Goal: Information Seeking & Learning: Learn about a topic

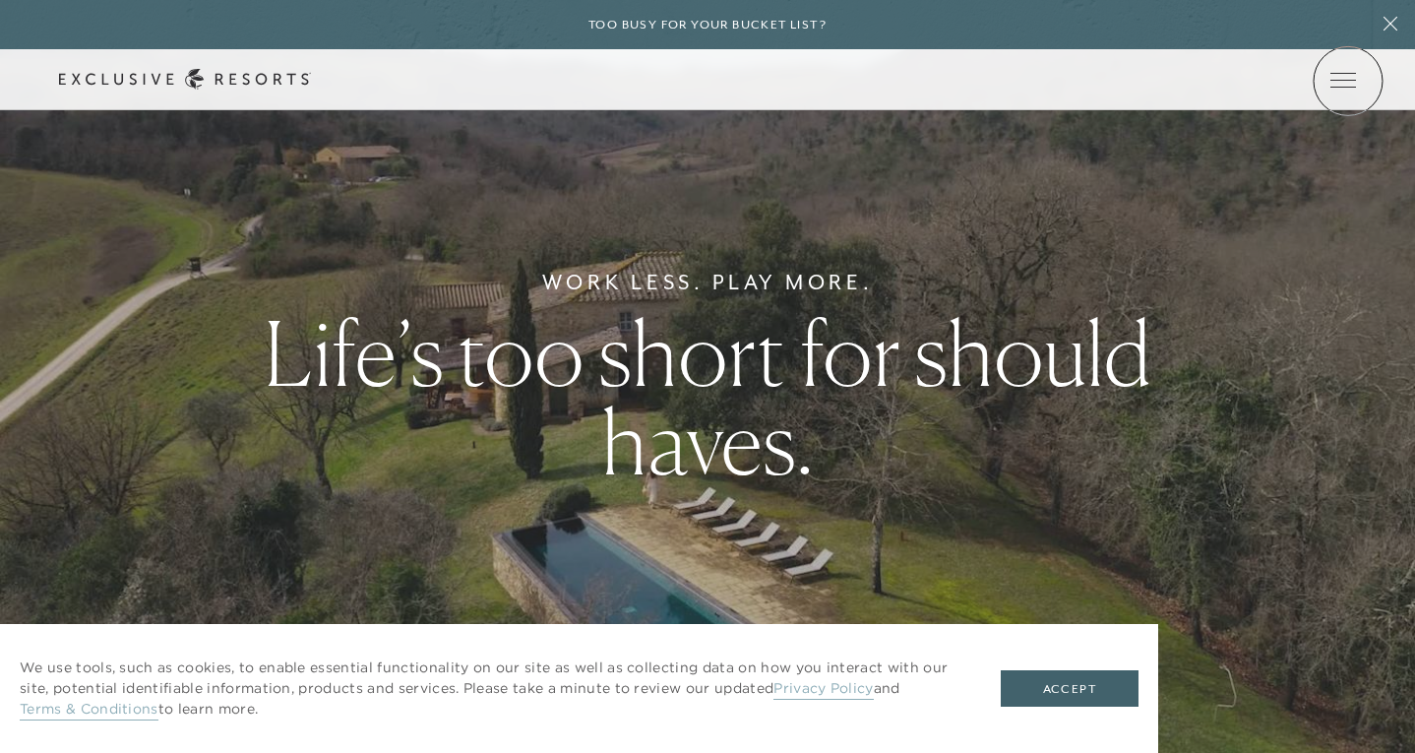
click at [0, 0] on icon at bounding box center [0, 0] width 0 height 0
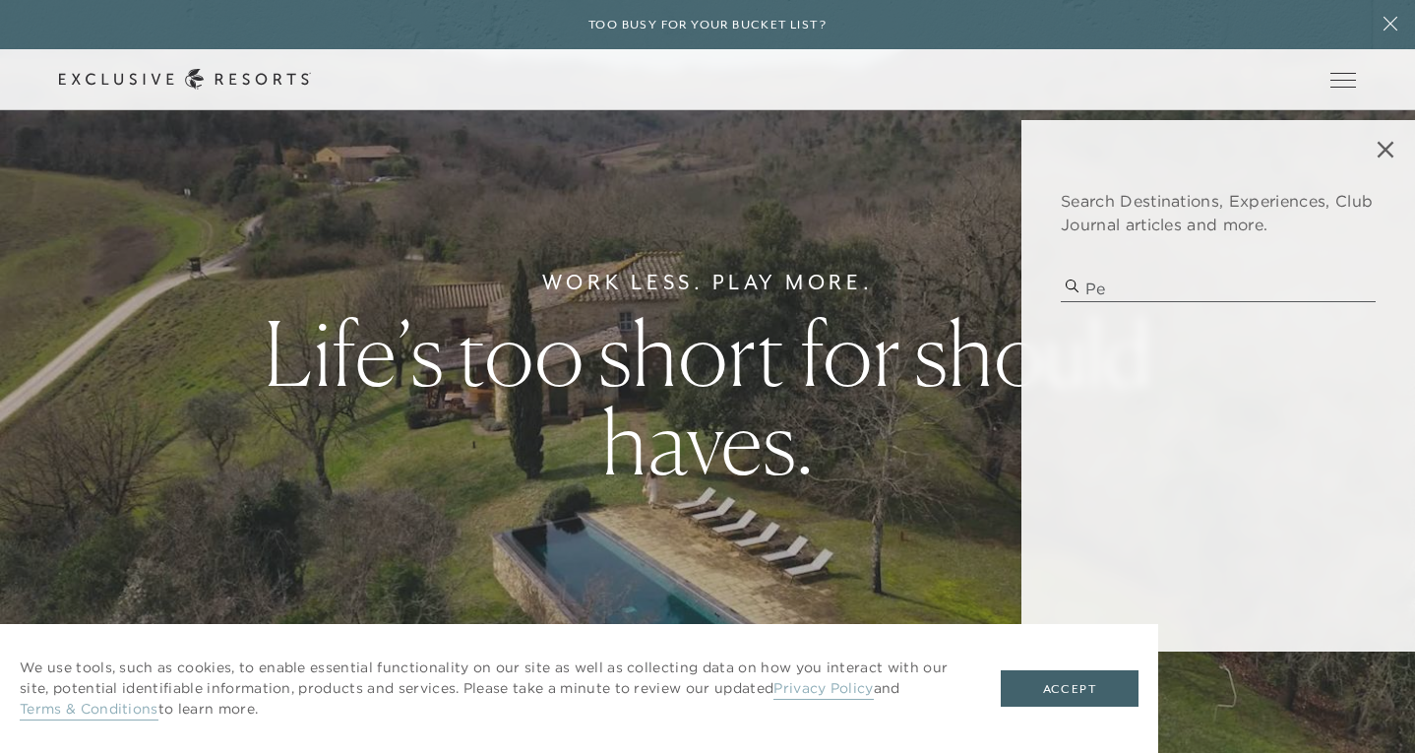
type input "p"
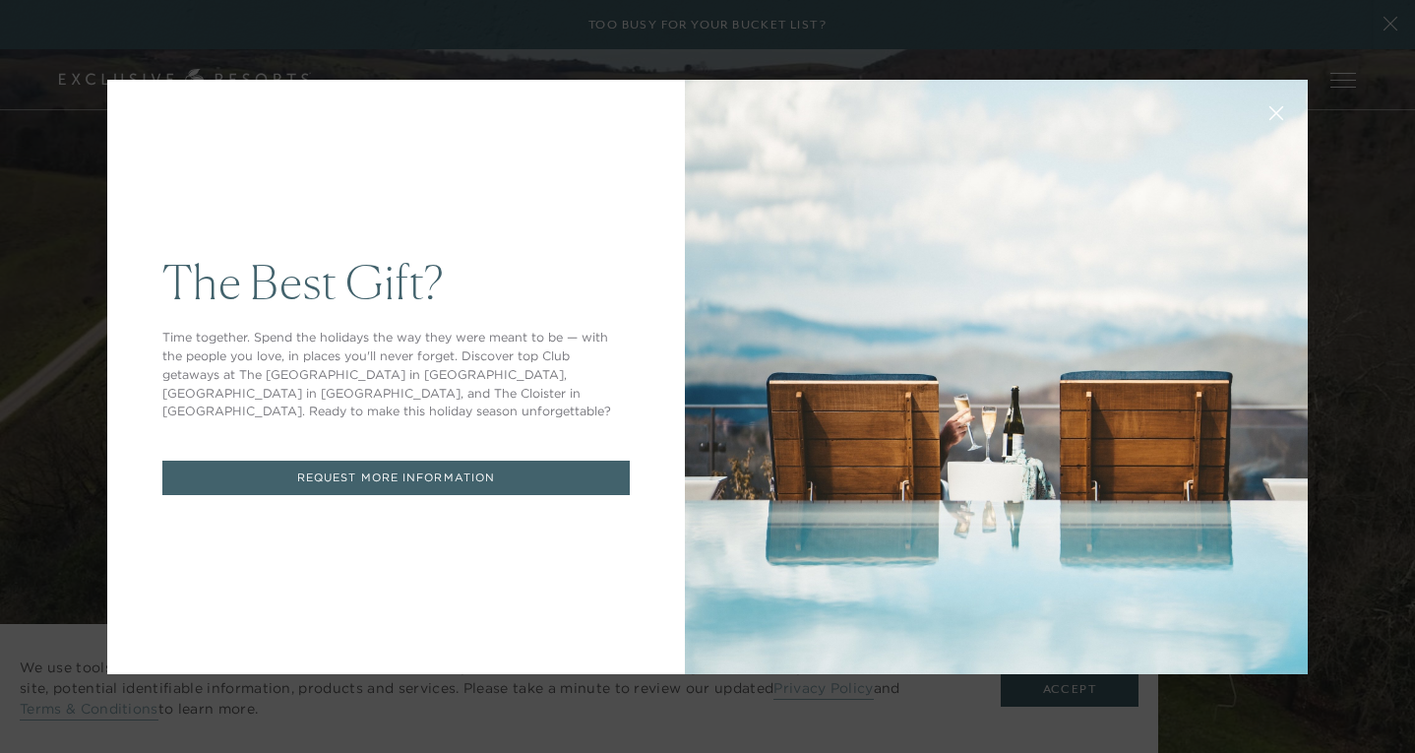
click at [1273, 110] on icon at bounding box center [1276, 112] width 13 height 13
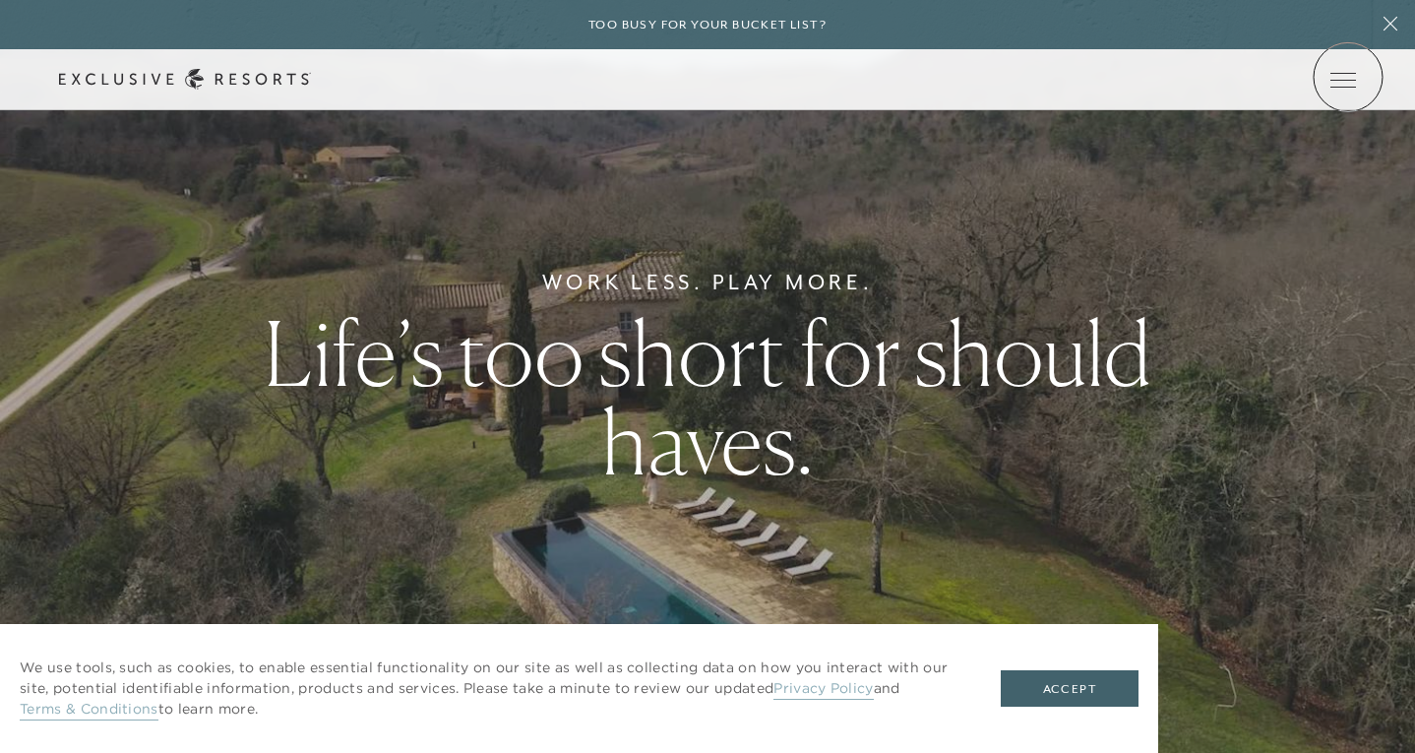
click at [0, 0] on icon at bounding box center [0, 0] width 0 height 0
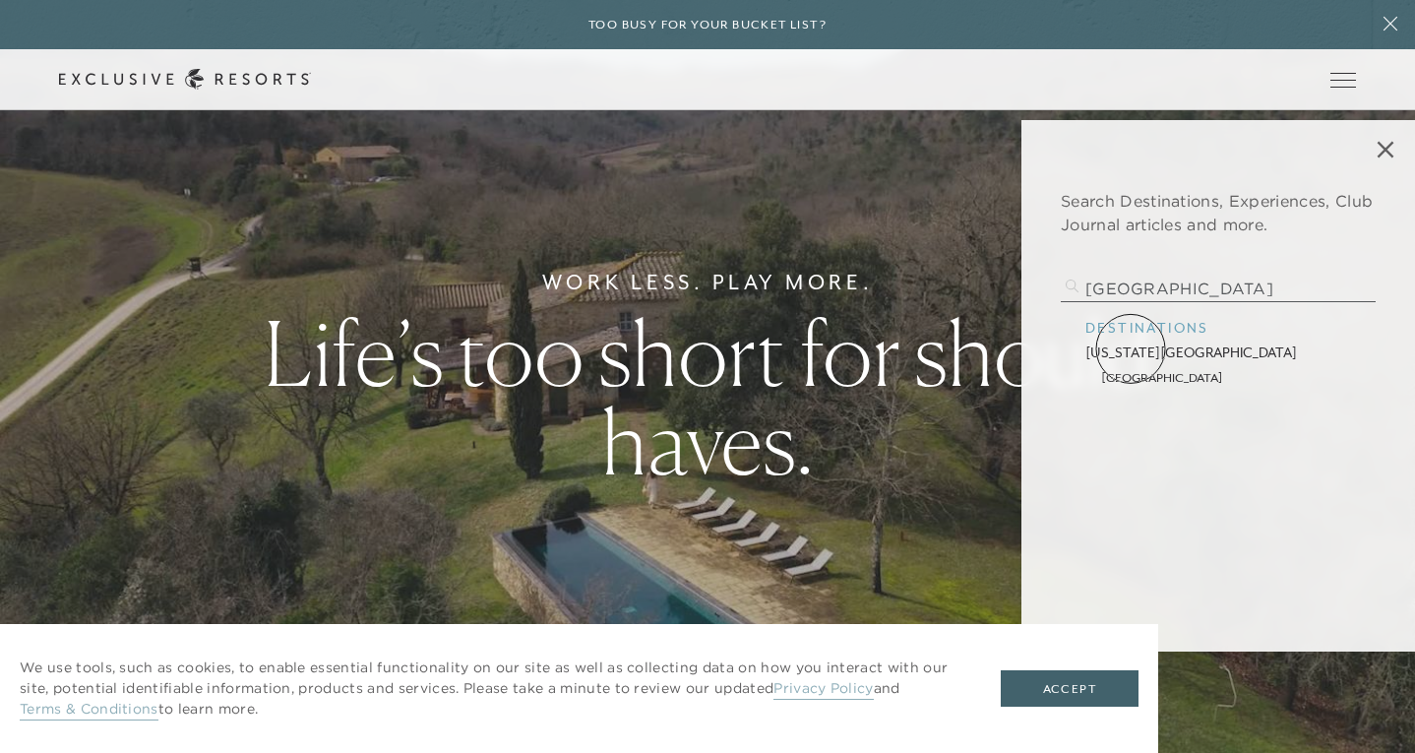
click at [1132, 348] on p "[US_STATE][GEOGRAPHIC_DATA]" at bounding box center [1218, 352] width 266 height 21
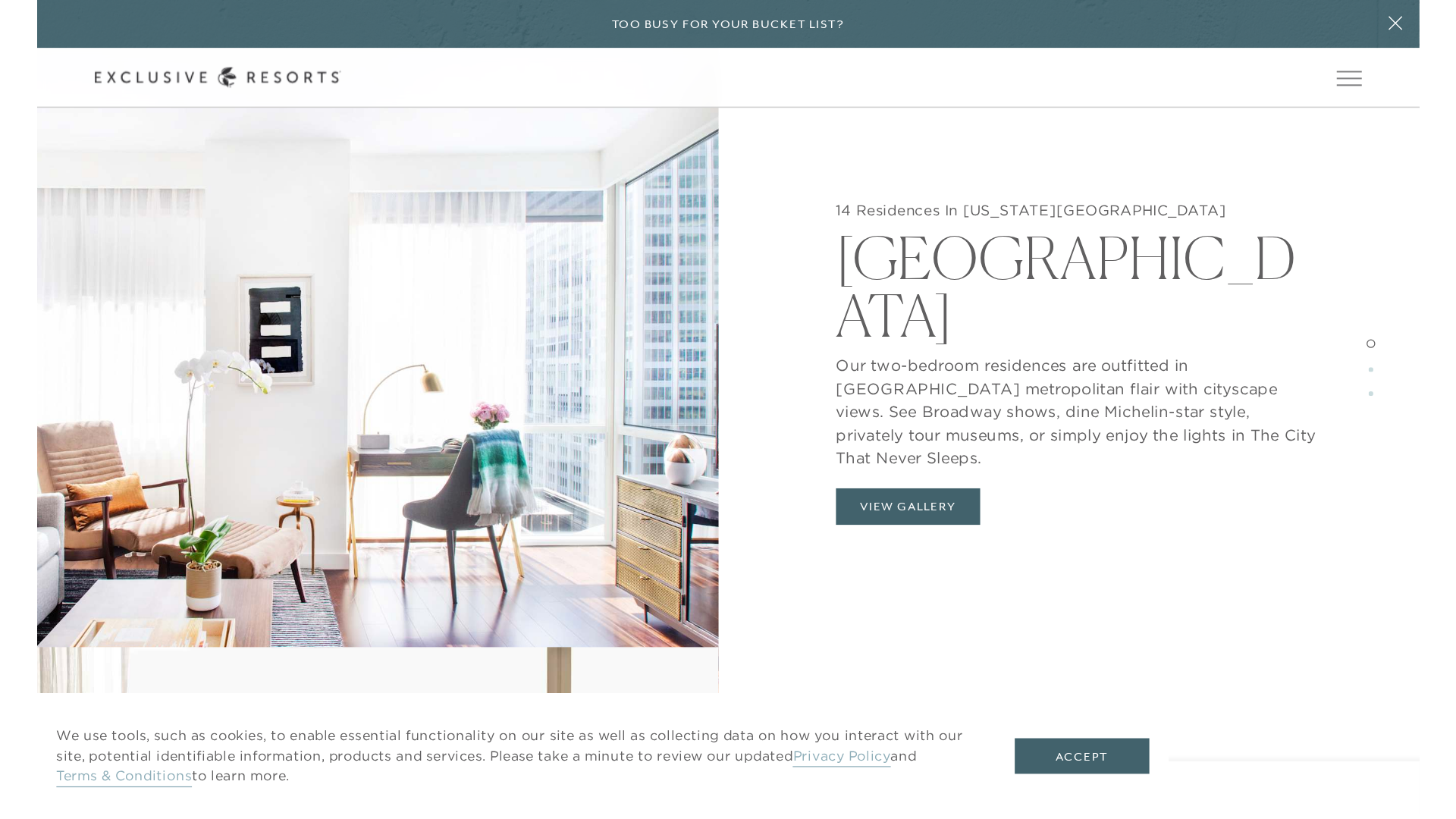
scroll to position [1832, 0]
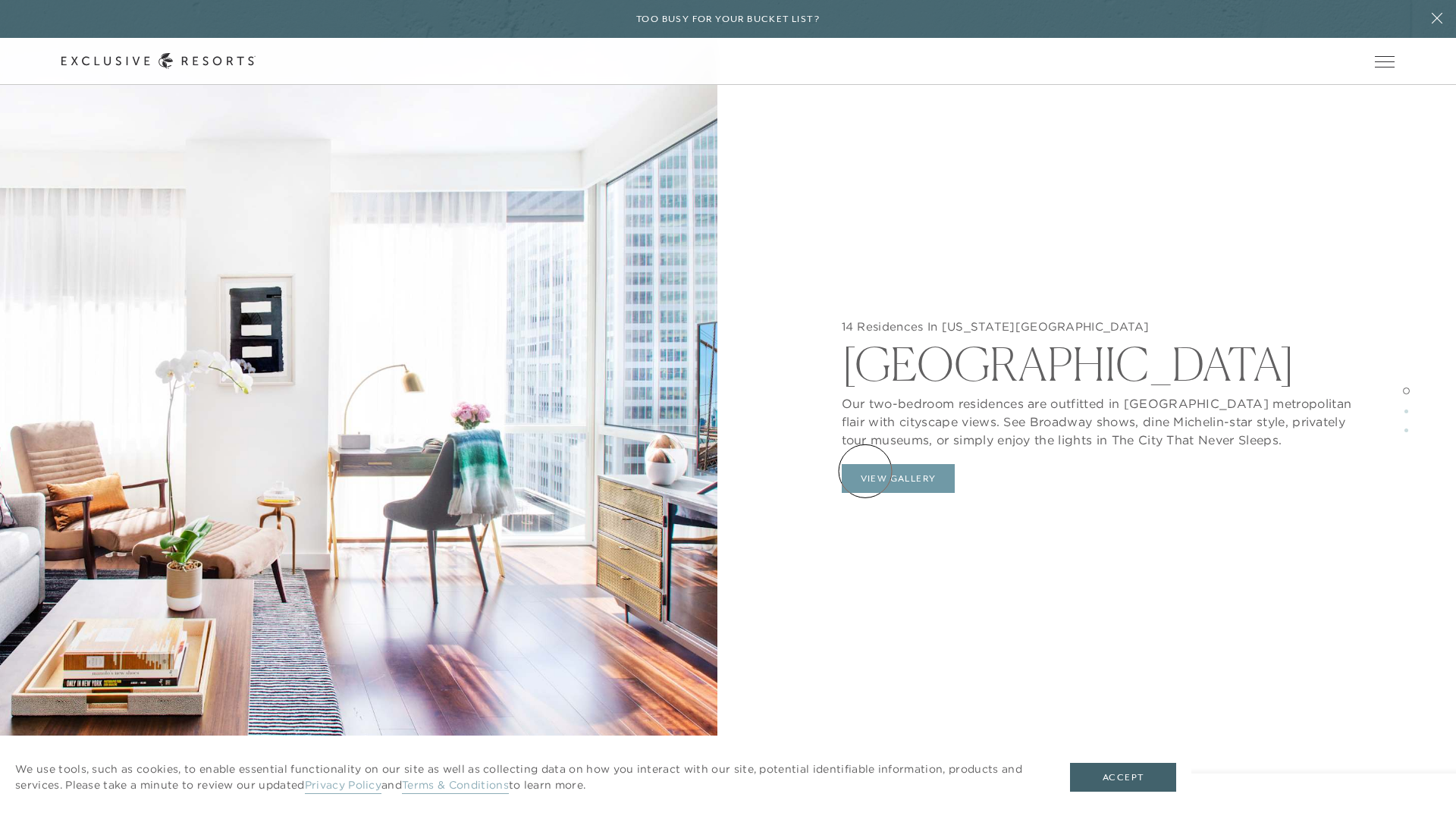
click at [866, 471] on button "View Gallery" at bounding box center [899, 478] width 114 height 29
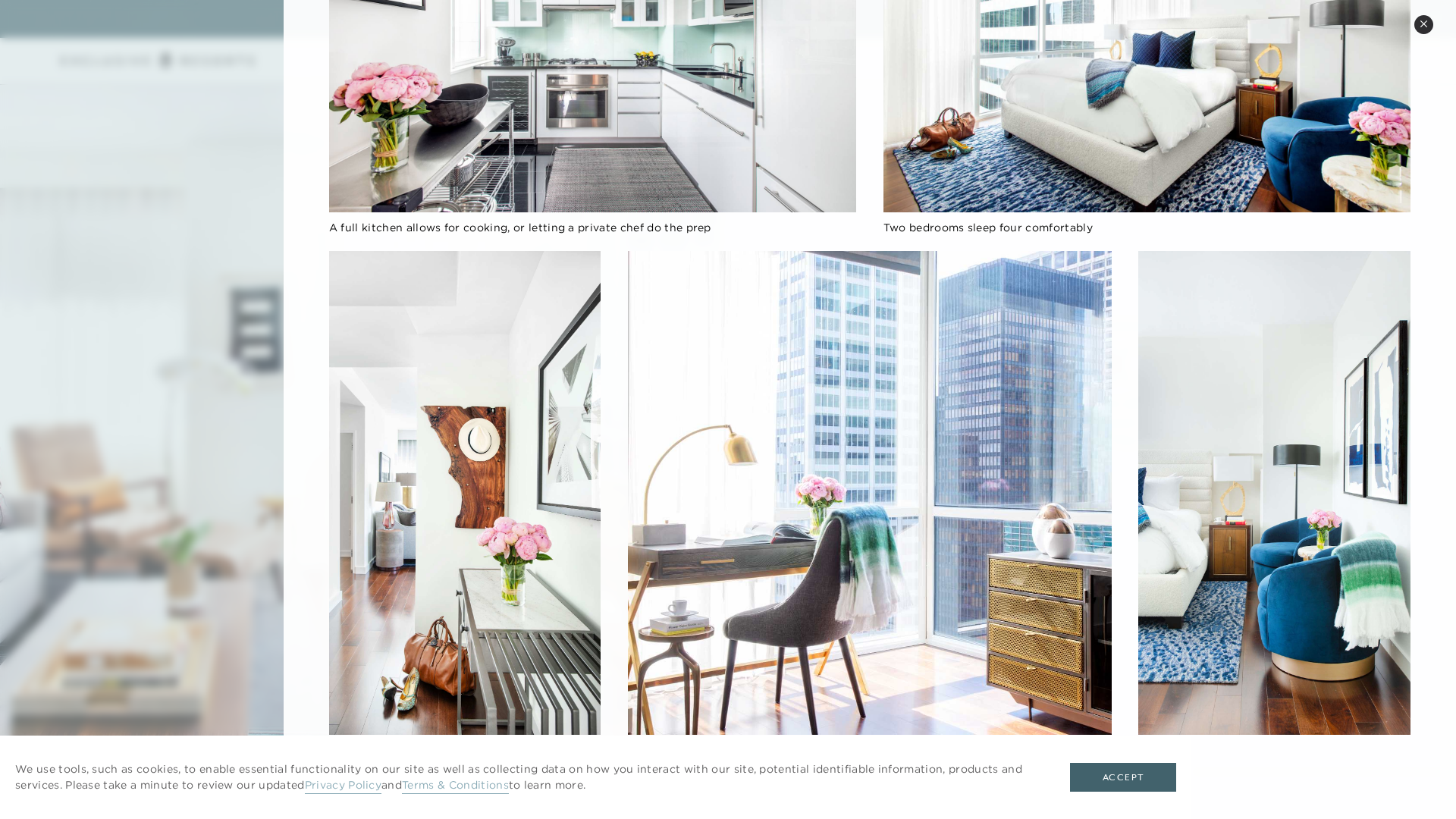
scroll to position [1971, 0]
click at [1090, 579] on button "Accept" at bounding box center [1124, 777] width 106 height 29
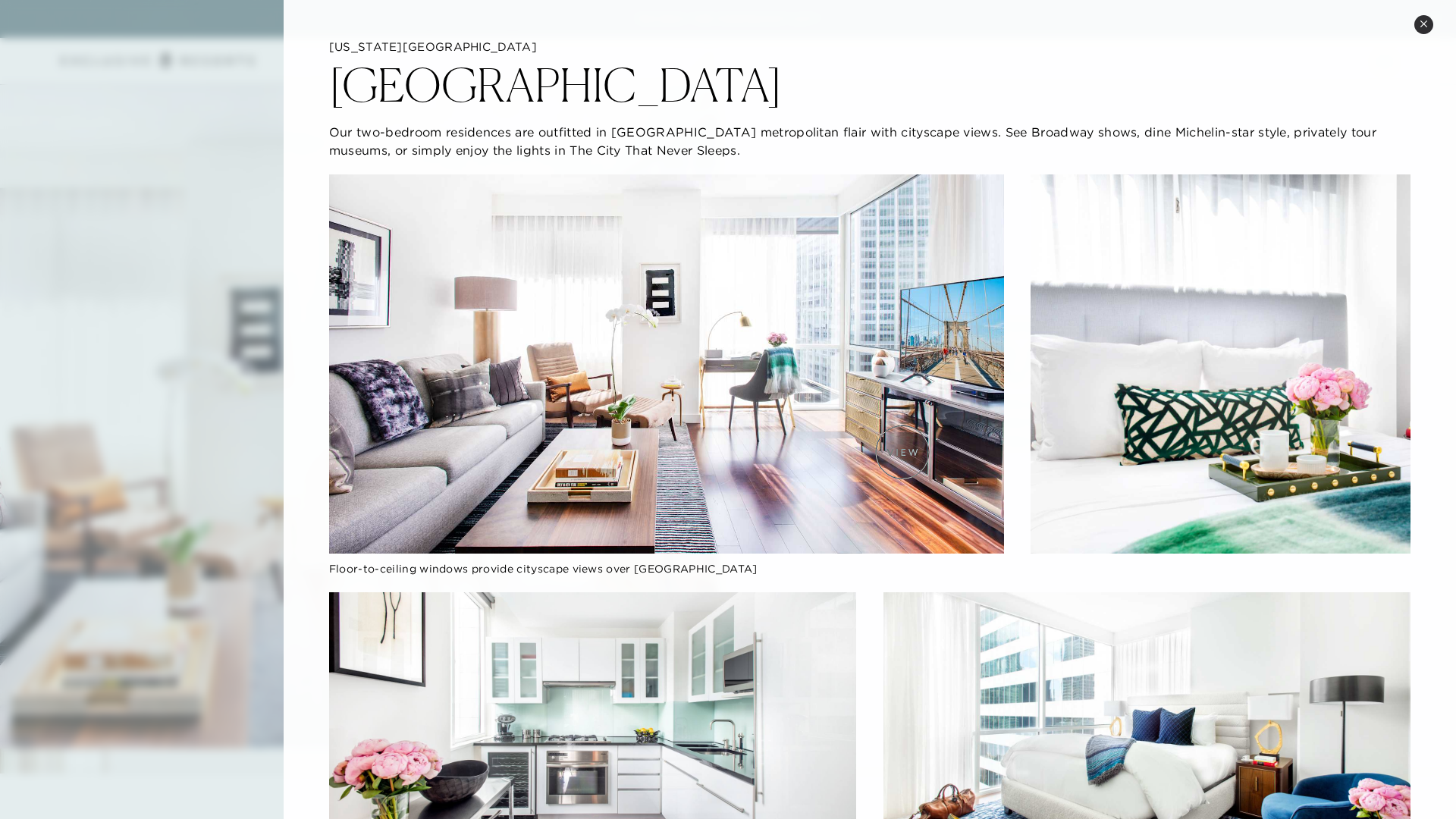
scroll to position [0, 0]
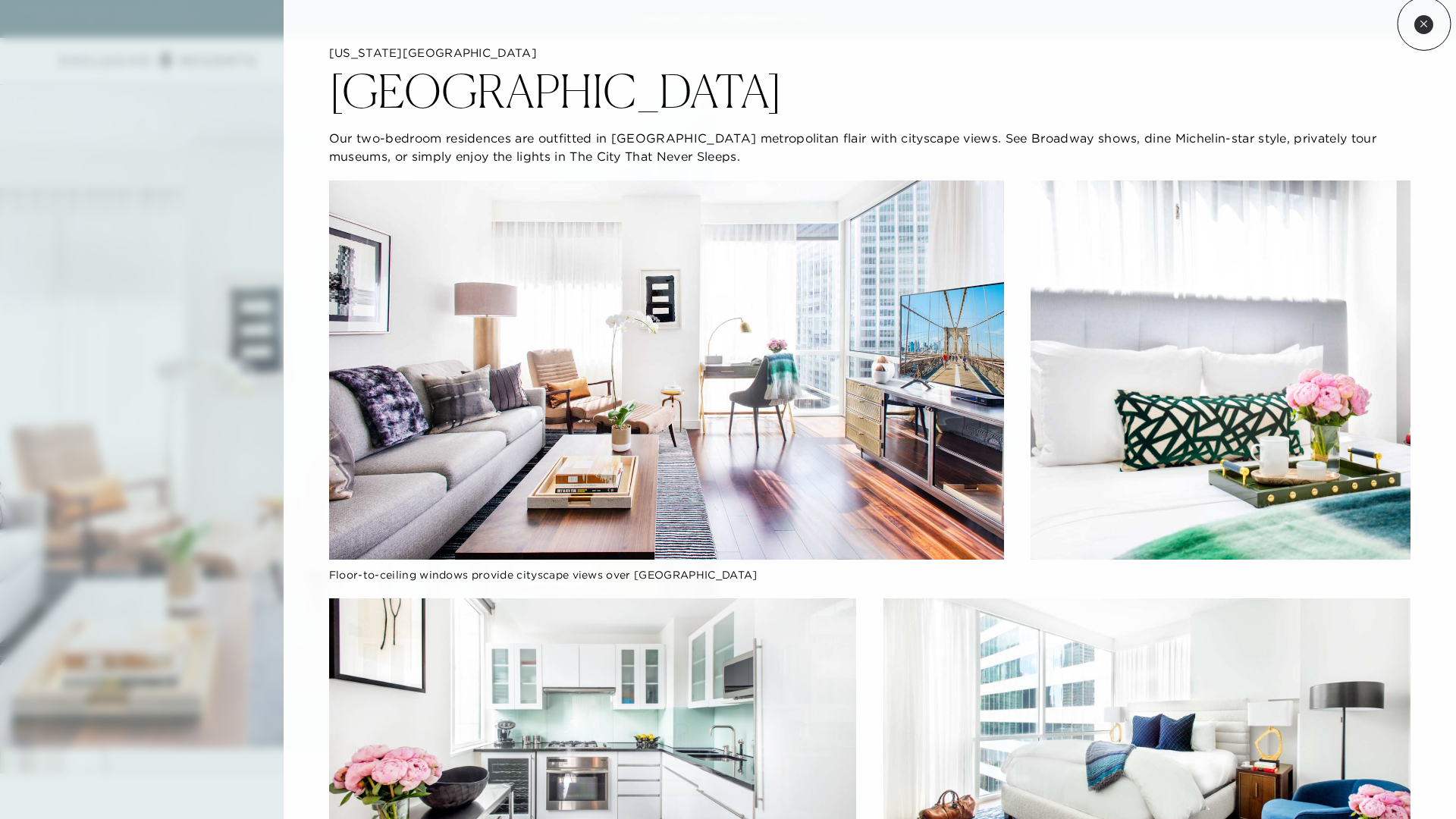
click at [1090, 24] on icon at bounding box center [1424, 24] width 6 height 6
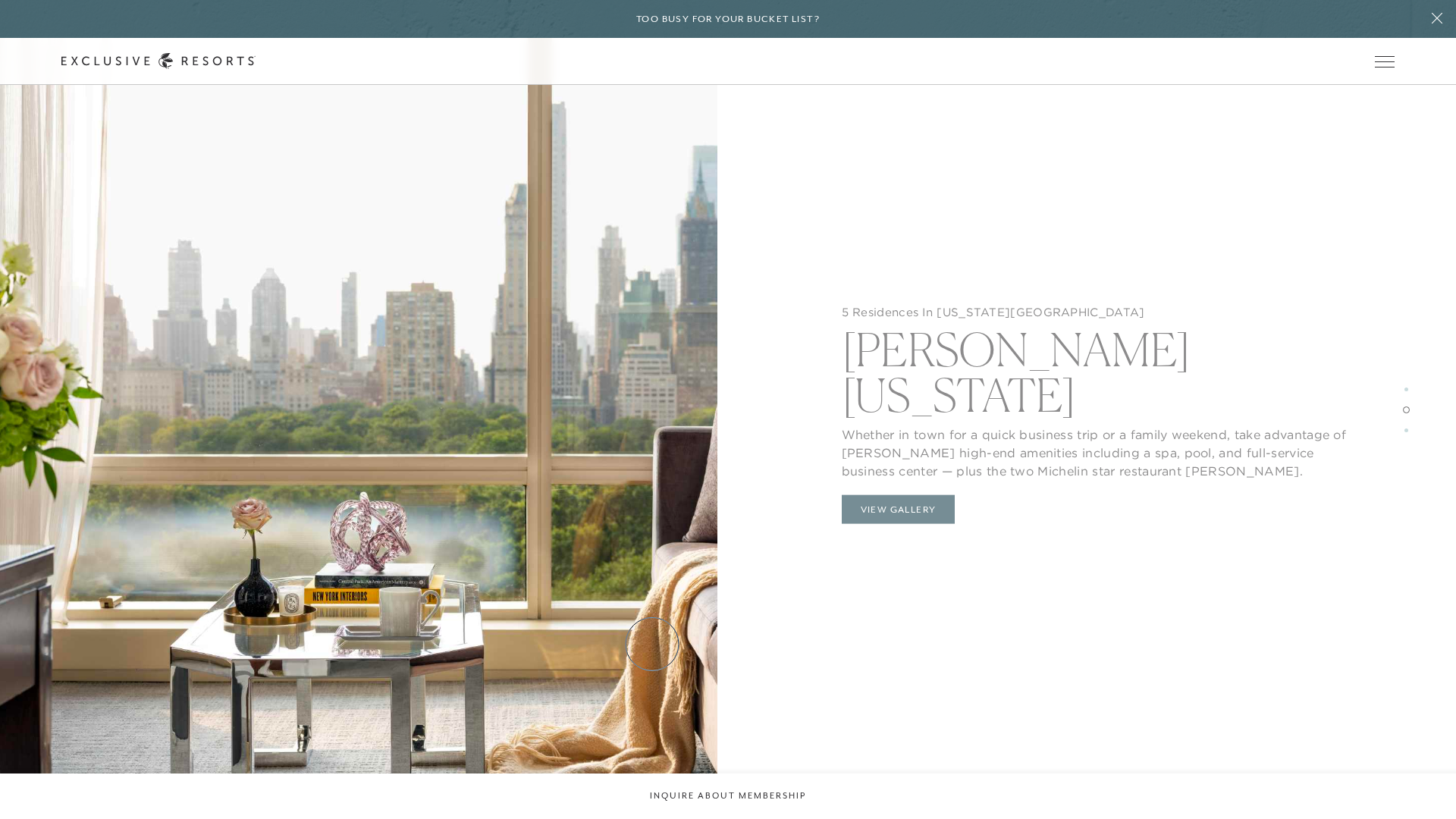
scroll to position [2713, 0]
click at [866, 497] on button "View Gallery" at bounding box center [899, 511] width 114 height 29
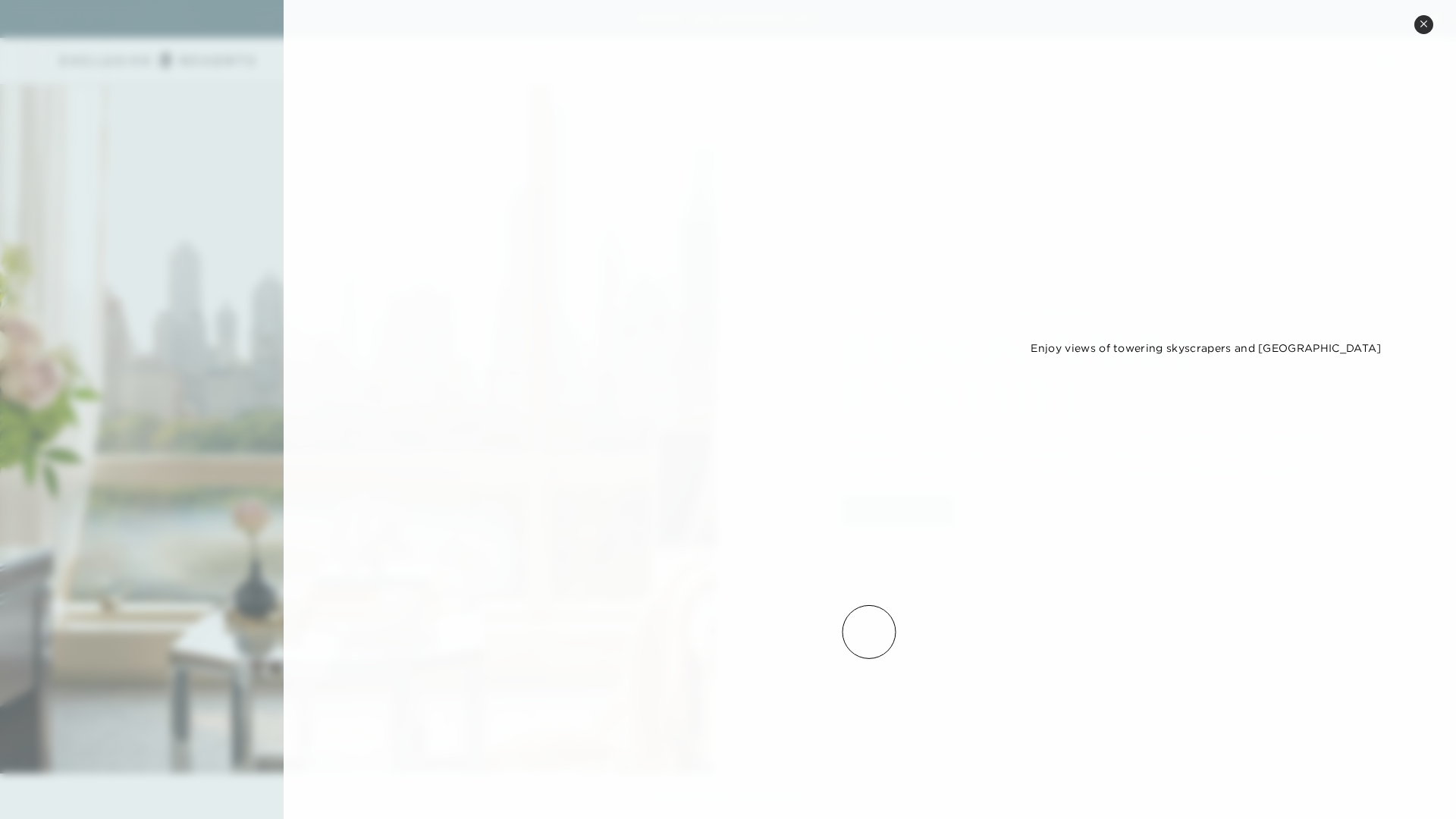
scroll to position [0, 0]
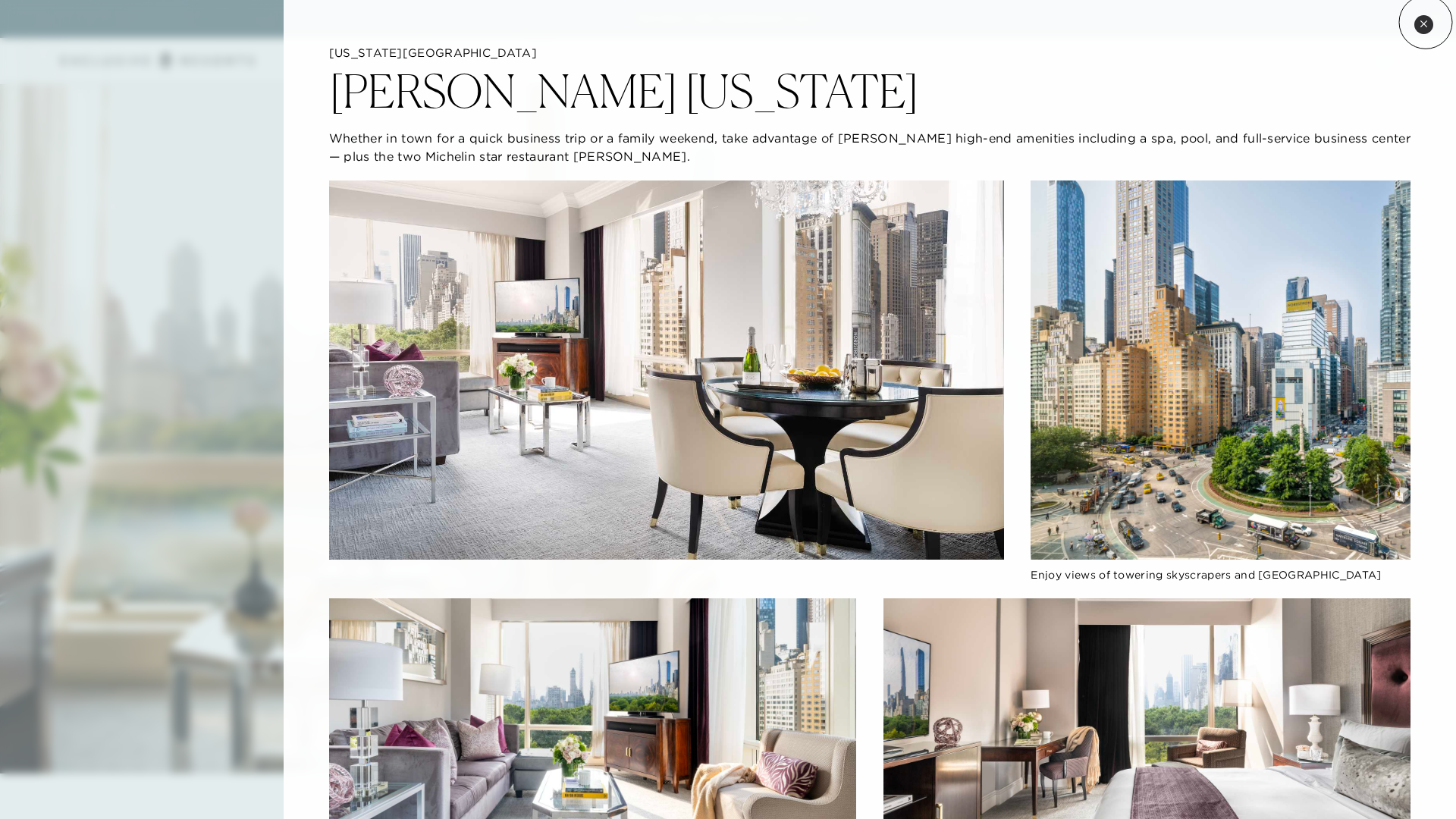
click at [1090, 22] on icon at bounding box center [1424, 24] width 8 height 8
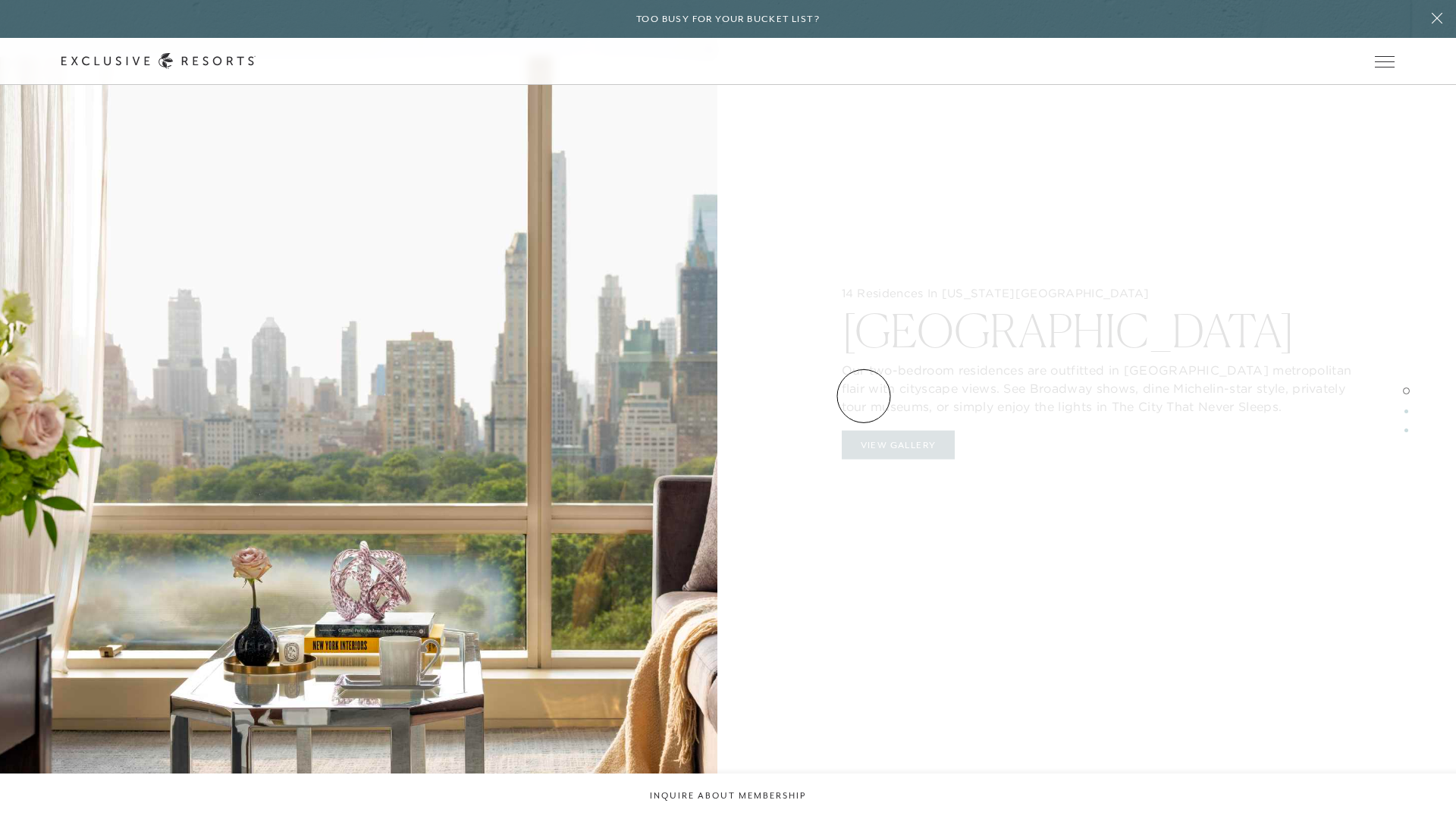
scroll to position [2546, 0]
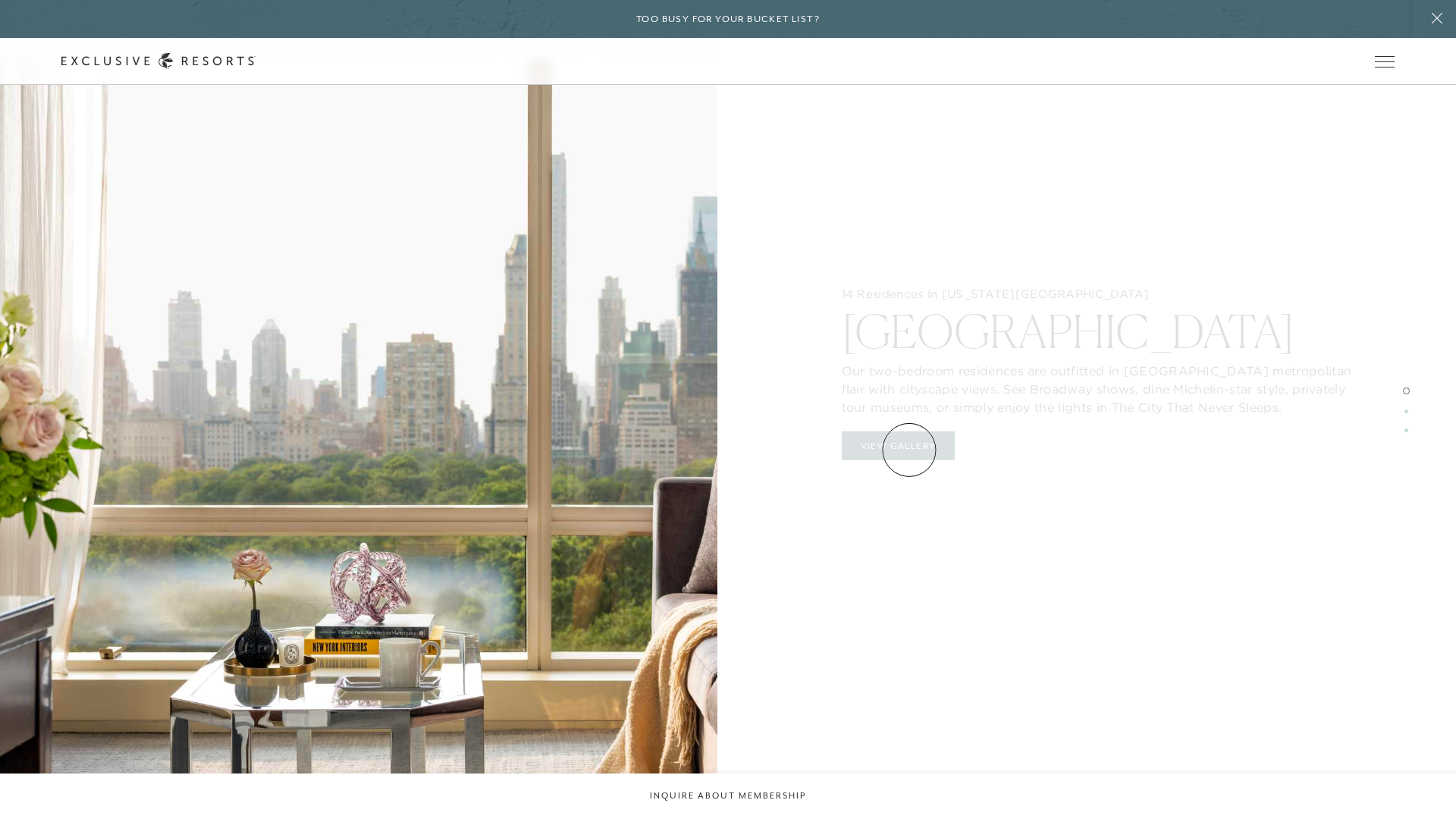
click at [910, 450] on div "14 Residences In [US_STATE][GEOGRAPHIC_DATA] Our two-bedroom residences are out…" at bounding box center [1098, 409] width 718 height 819
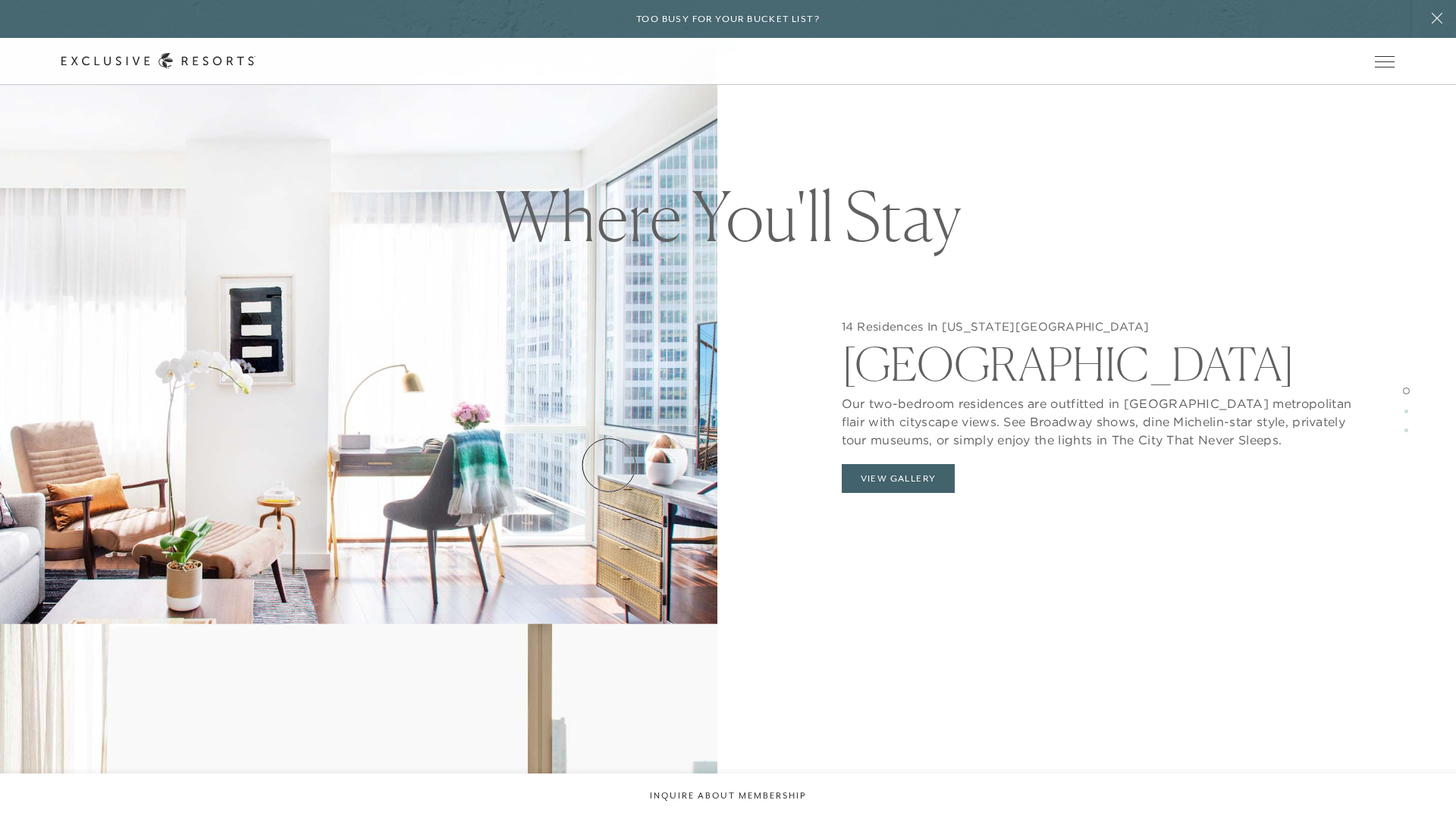
scroll to position [1516, 0]
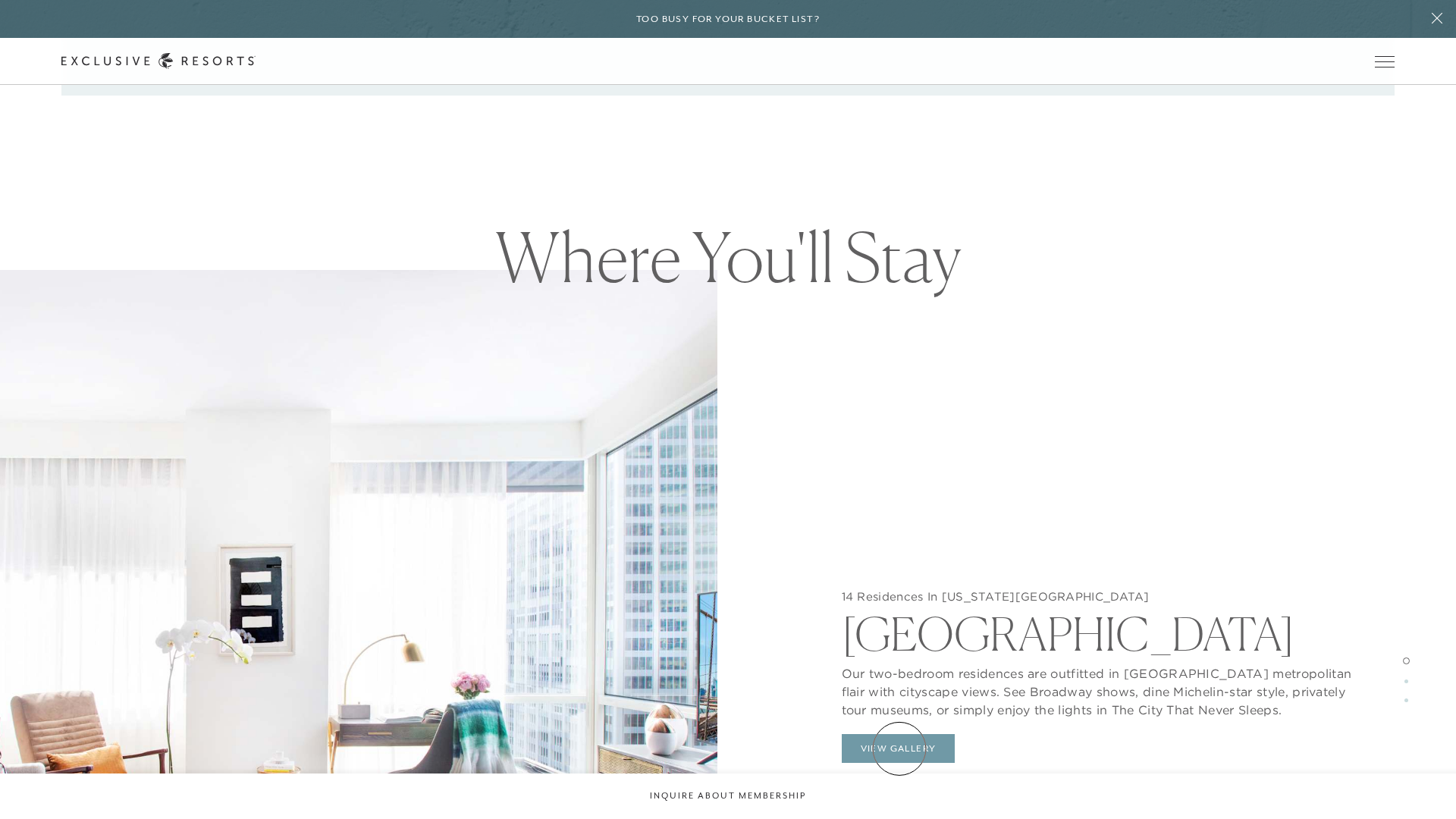
click at [899, 579] on button "View Gallery" at bounding box center [899, 748] width 114 height 29
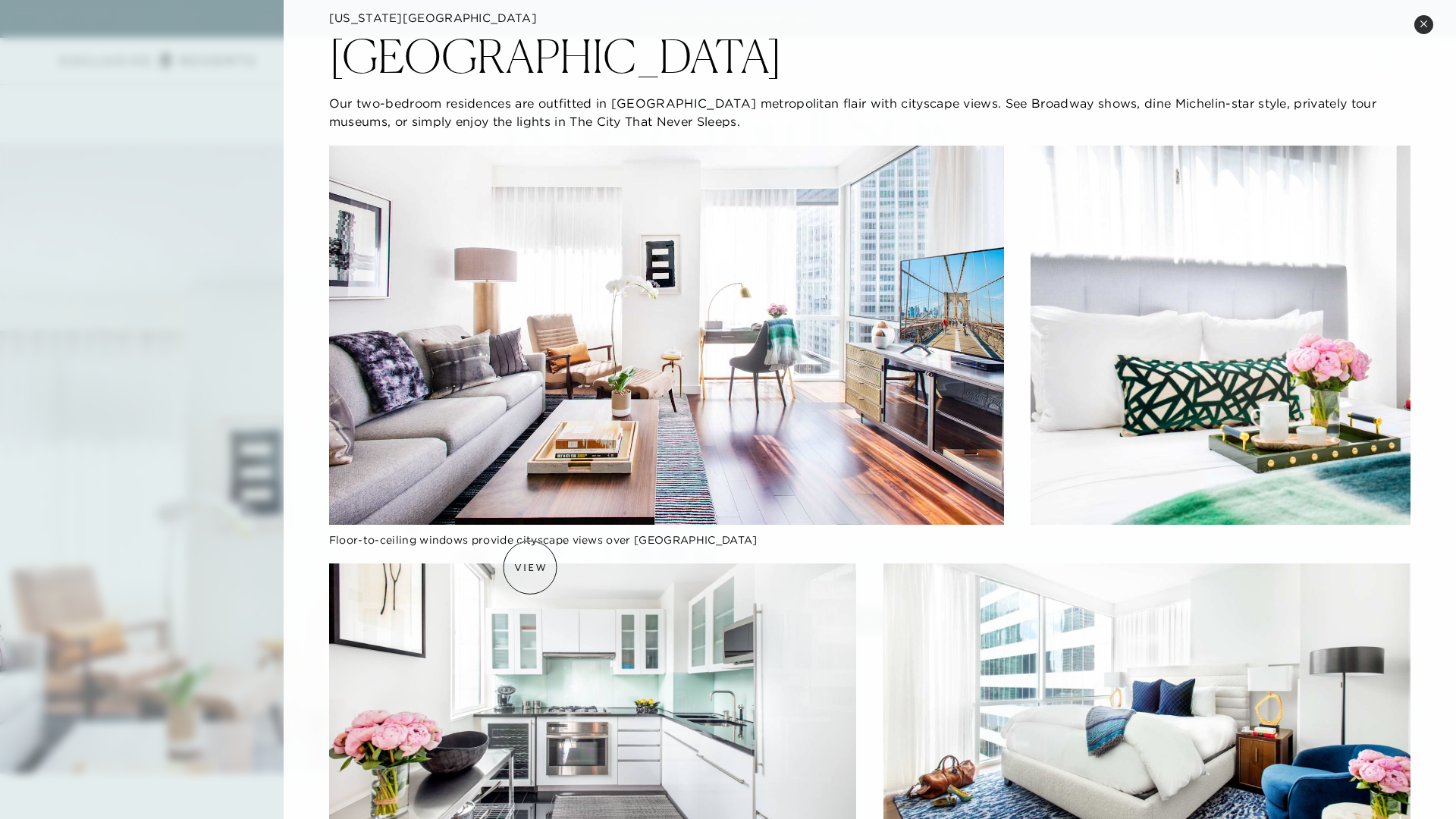
scroll to position [0, 0]
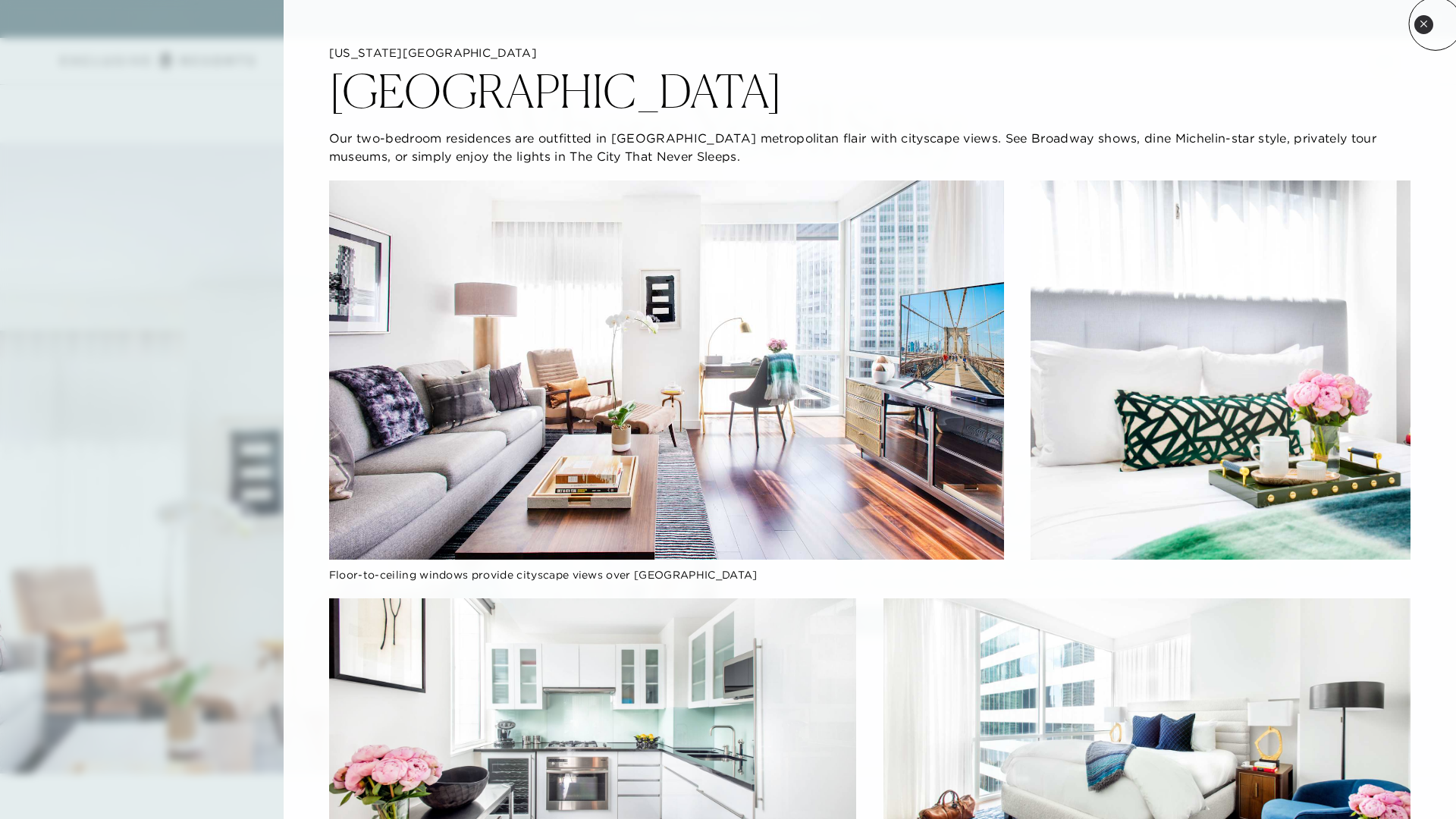
click at [1090, 22] on button "Close quickview" at bounding box center [1424, 25] width 19 height 19
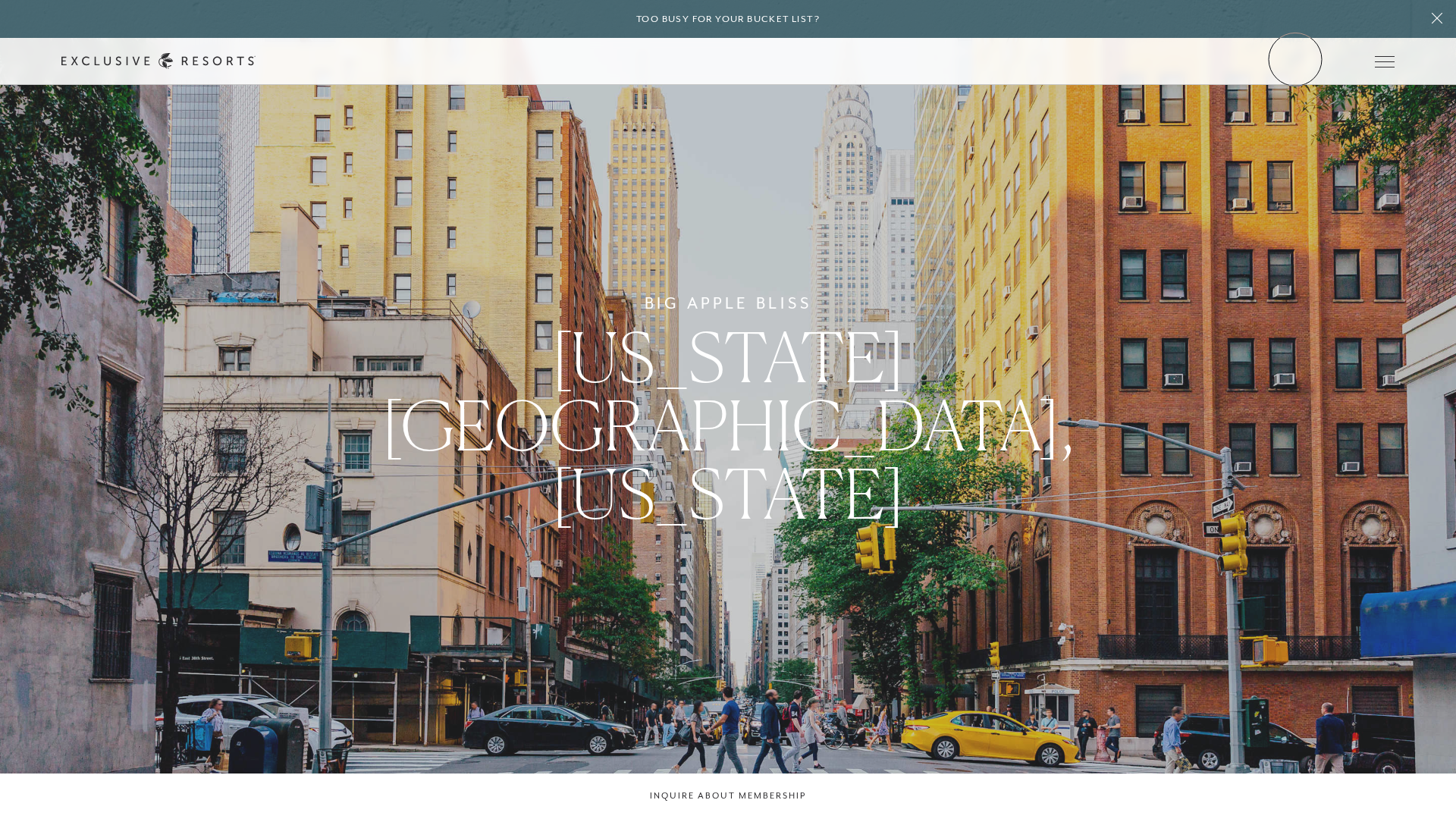
click at [0, 0] on link "Member Login" at bounding box center [0, 0] width 0 height 0
click at [0, 0] on icon at bounding box center [0, 0] width 0 height 0
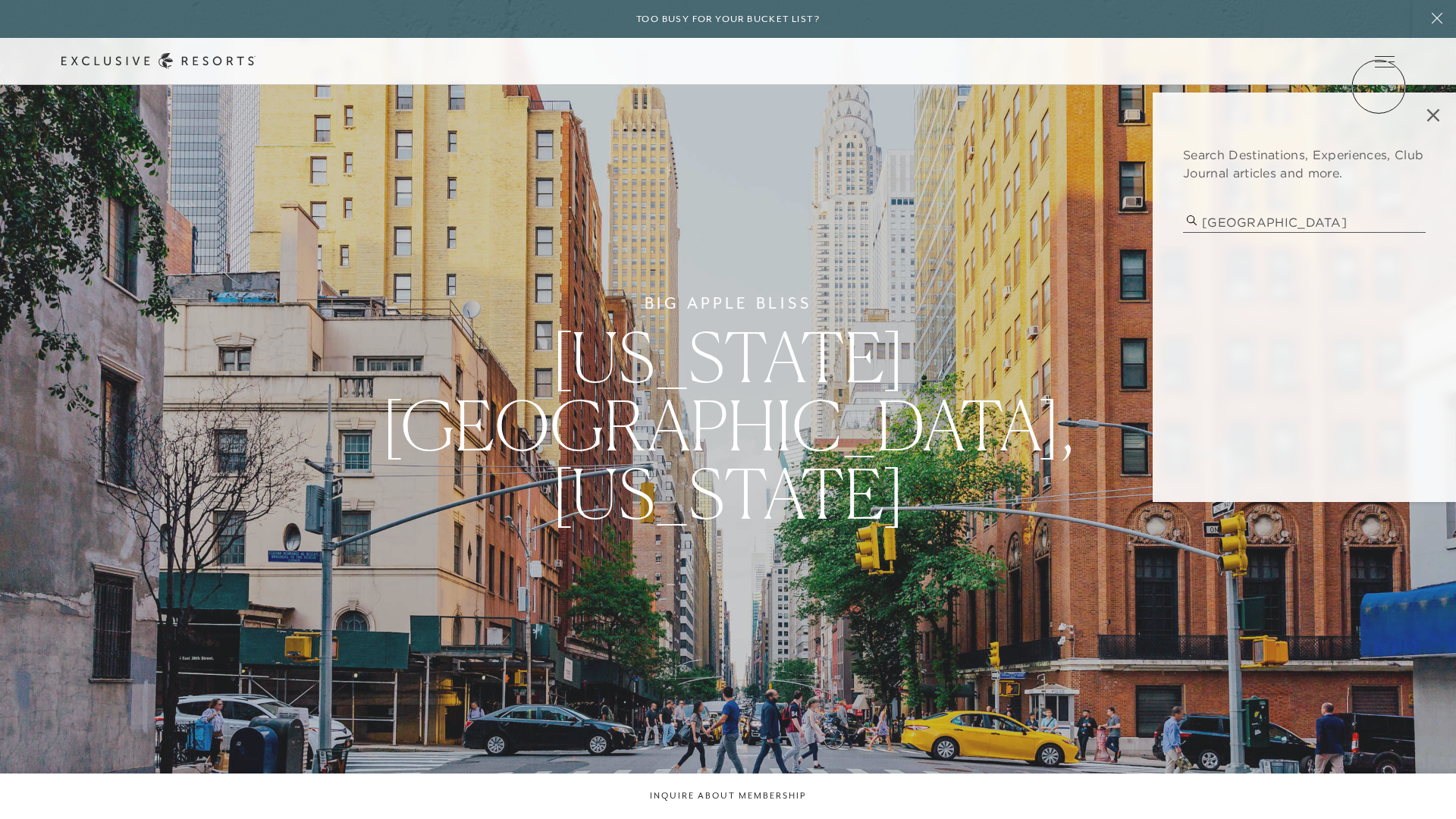
type input "[GEOGRAPHIC_DATA]"
click at [1090, 223] on input "[GEOGRAPHIC_DATA]" at bounding box center [1304, 223] width 243 height 21
type input "hampton"
click at [1090, 275] on p "[GEOGRAPHIC_DATA], [US_STATE]" at bounding box center [1305, 271] width 205 height 16
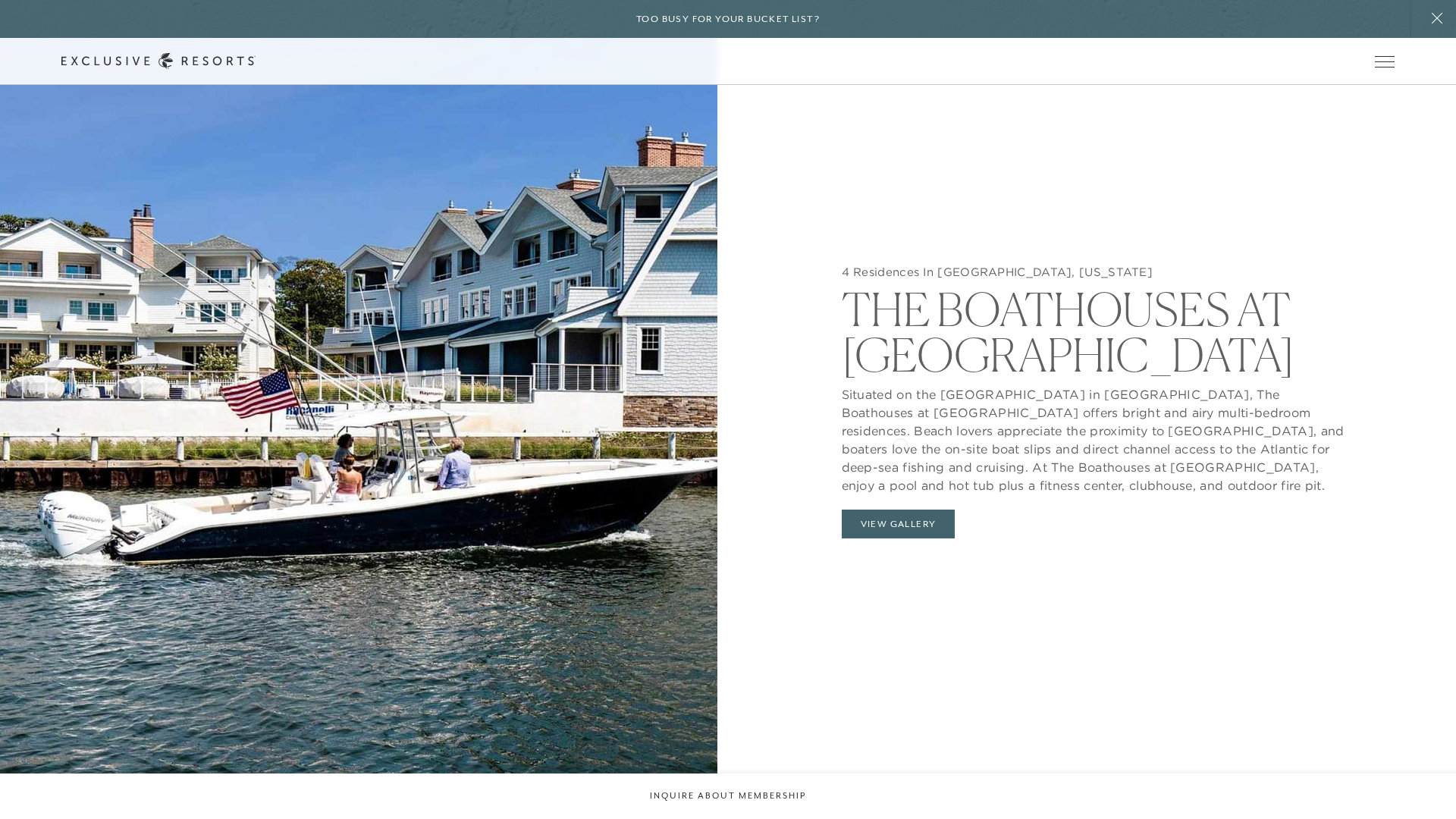
scroll to position [1832, 0]
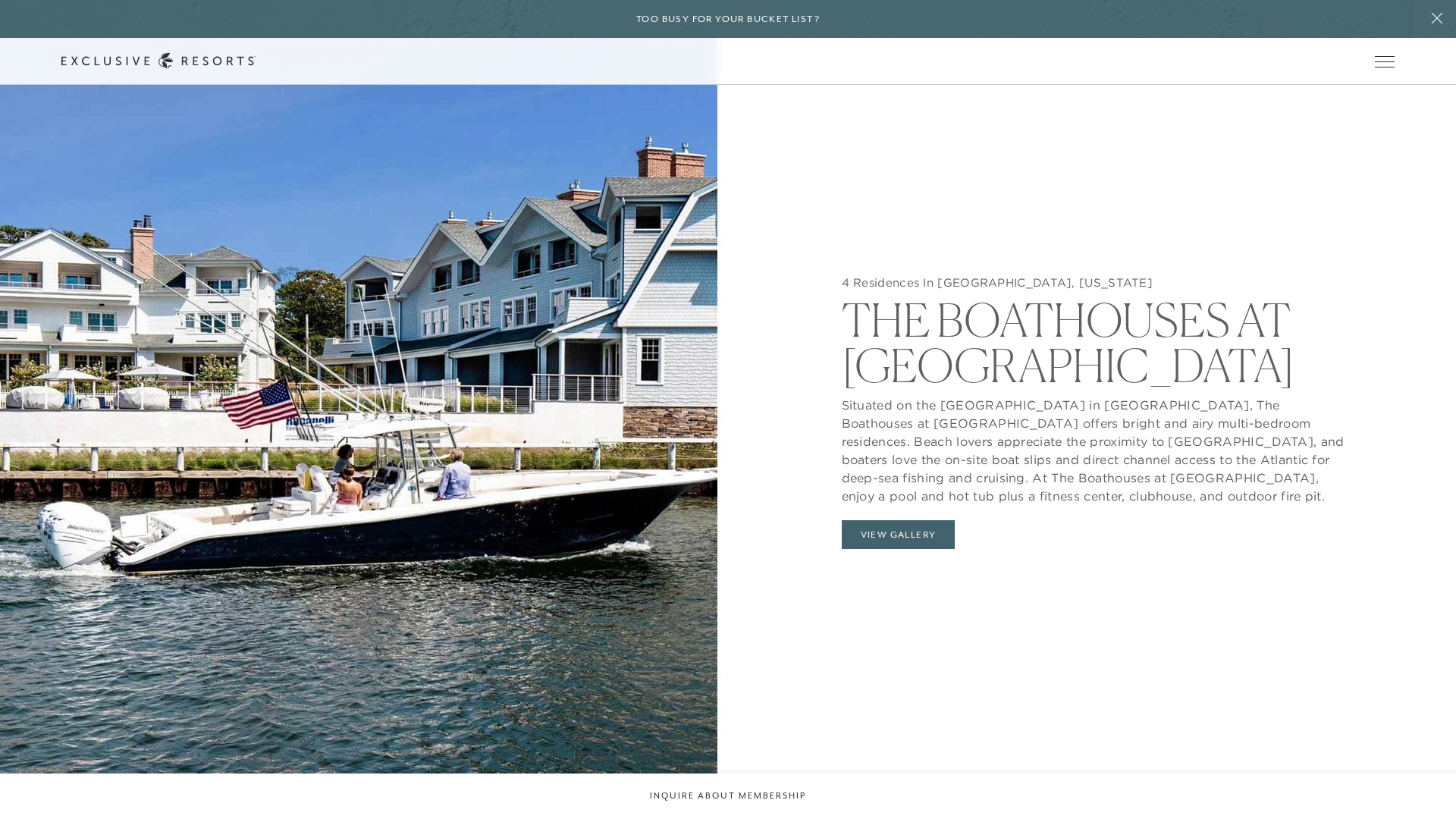
click at [623, 389] on img at bounding box center [358, 416] width 718 height 819
click at [955, 461] on p "Situated on the [GEOGRAPHIC_DATA] in [GEOGRAPHIC_DATA], The Boathouses at [GEOG…" at bounding box center [1098, 447] width 512 height 117
click at [907, 520] on button "View Gallery" at bounding box center [899, 534] width 114 height 29
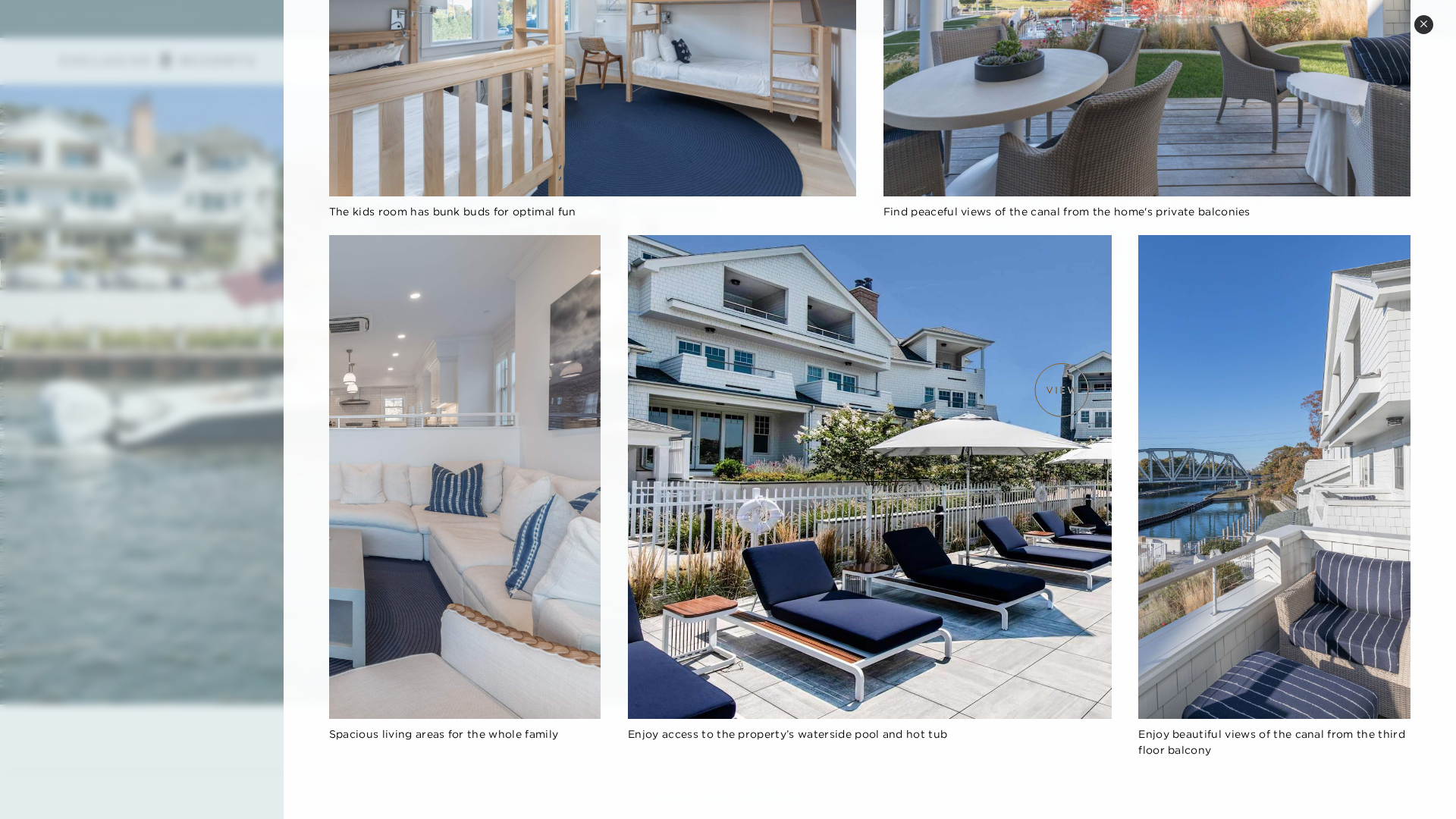
scroll to position [25, 0]
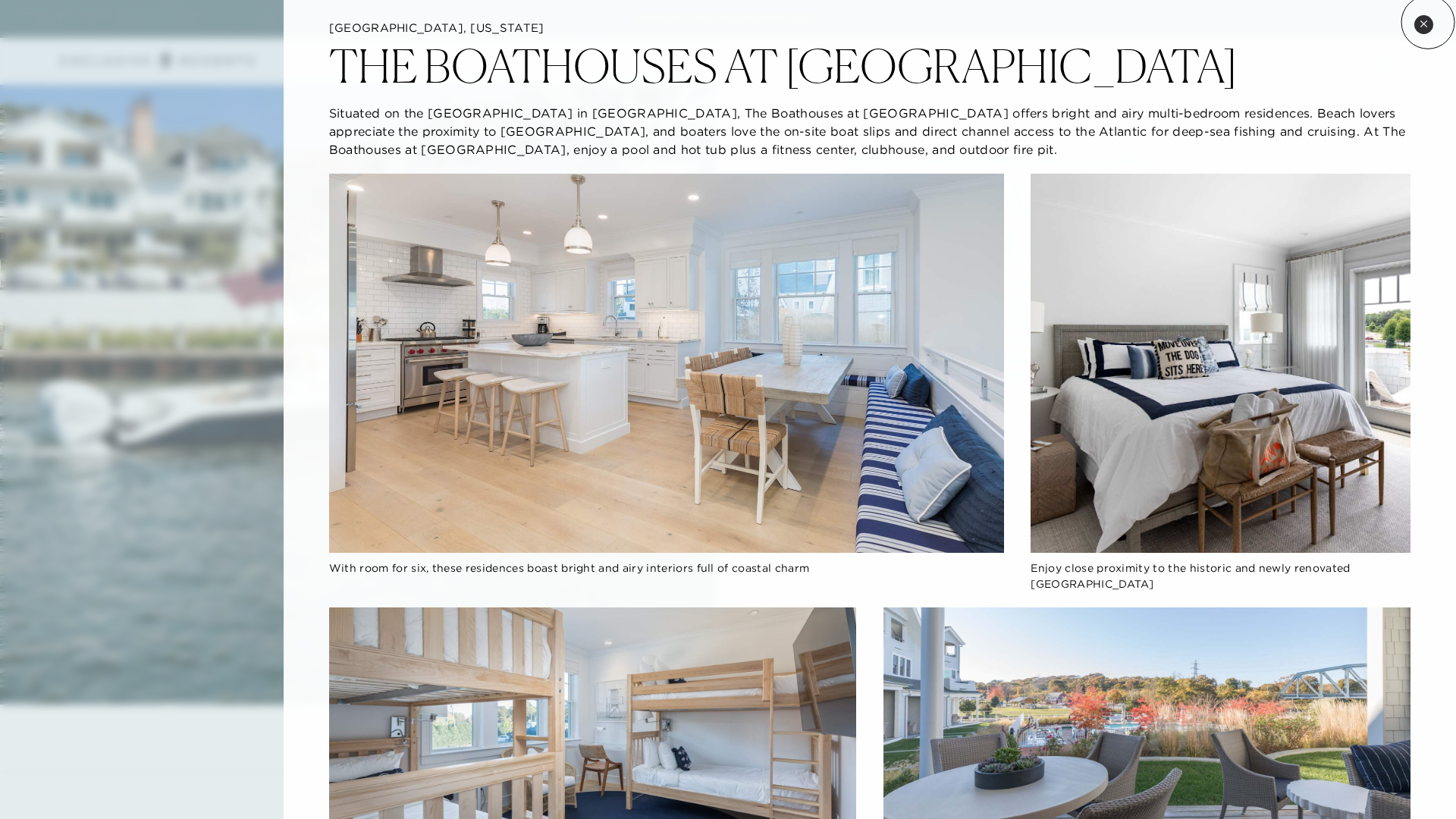
click at [1090, 22] on button "Close quickview" at bounding box center [1424, 25] width 19 height 19
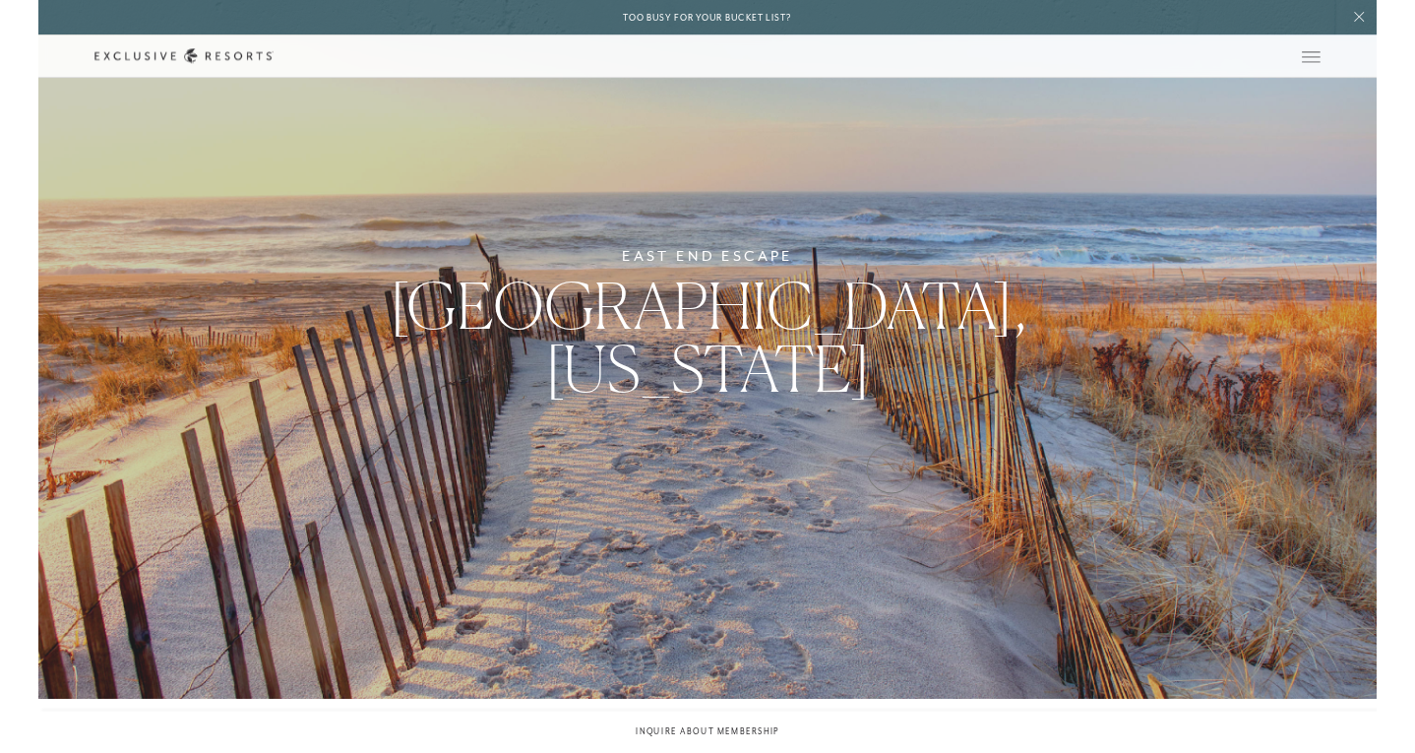
scroll to position [0, 0]
